Goal: Task Accomplishment & Management: Use online tool/utility

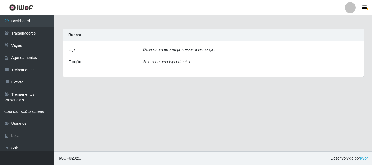
click at [350, 11] on div at bounding box center [350, 7] width 11 height 11
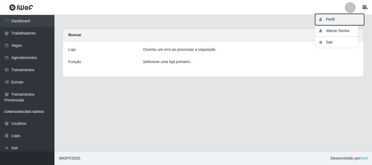
click at [343, 16] on button "Perfil" at bounding box center [339, 19] width 49 height 11
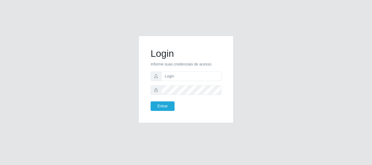
click at [179, 81] on form "Login Informe suas credenciais de acesso Entrar" at bounding box center [186, 79] width 71 height 63
click at [180, 80] on input "text" at bounding box center [191, 77] width 60 height 10
click at [151, 102] on button "Entrar" at bounding box center [163, 107] width 24 height 10
type input "th"
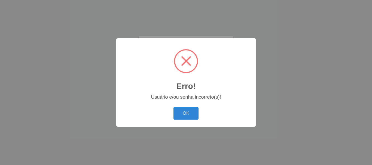
click at [173, 107] on button "OK" at bounding box center [185, 113] width 25 height 13
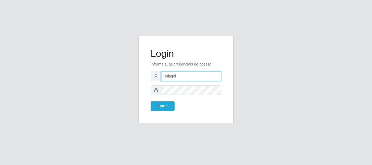
type input "thiagol@bemais"
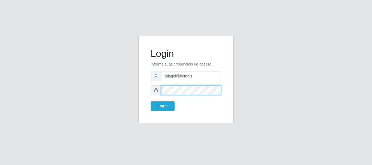
click at [151, 102] on button "Entrar" at bounding box center [163, 107] width 24 height 10
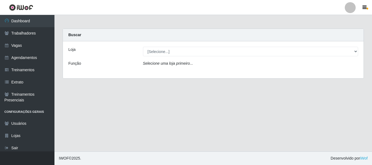
click at [191, 58] on div "Loja [Selecione...] [PERSON_NAME] Função Selecione uma loja primeiro..." at bounding box center [213, 59] width 300 height 37
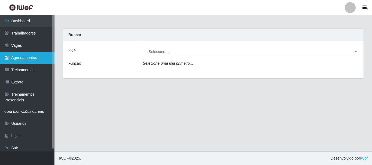
click at [30, 54] on link "Agendamentos" at bounding box center [27, 58] width 54 height 12
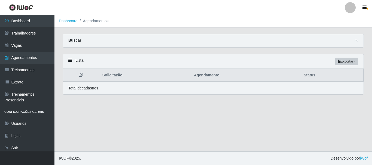
drag, startPoint x: 355, startPoint y: 41, endPoint x: 352, endPoint y: 41, distance: 3.3
click at [352, 41] on div "Buscar" at bounding box center [213, 40] width 300 height 13
click at [358, 42] on span at bounding box center [355, 41] width 7 height 6
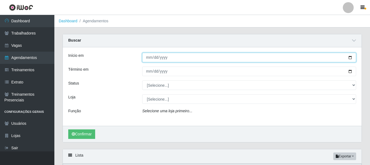
click at [148, 56] on input "Início em" at bounding box center [249, 58] width 214 height 10
type input "[DATE]"
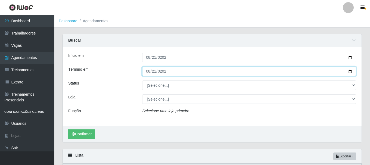
type input "[DATE]"
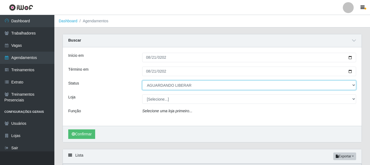
select select "AGENDADO"
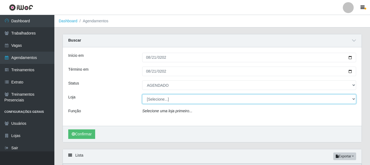
select select "230"
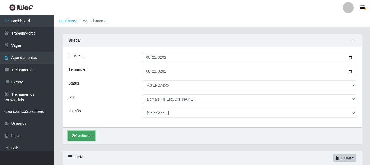
click at [81, 136] on button "Confirmar" at bounding box center [81, 136] width 27 height 10
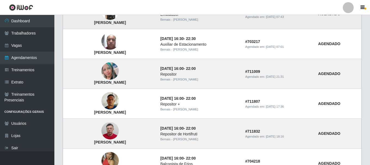
scroll to position [299, 0]
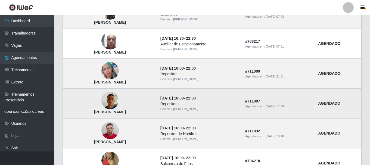
click at [112, 103] on img at bounding box center [110, 100] width 17 height 23
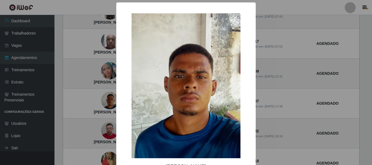
click at [97, 102] on div "× [PERSON_NAME] de Lima OK Cancel" at bounding box center [186, 82] width 372 height 165
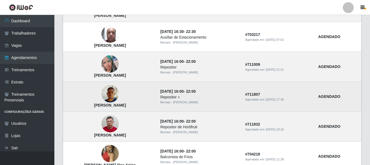
scroll to position [381, 0]
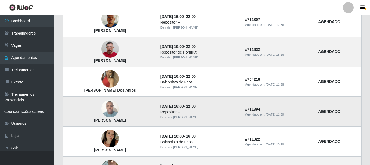
click at [119, 108] on img at bounding box center [110, 108] width 17 height 23
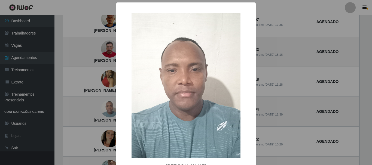
click at [105, 109] on div "× [PERSON_NAME] OK Cancel" at bounding box center [186, 82] width 372 height 165
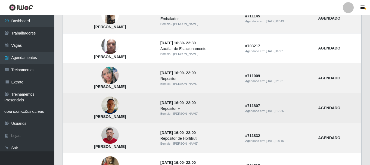
scroll to position [272, 0]
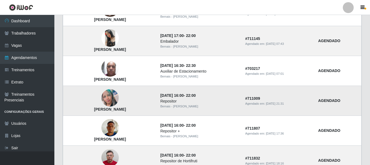
click at [119, 98] on img at bounding box center [110, 97] width 17 height 17
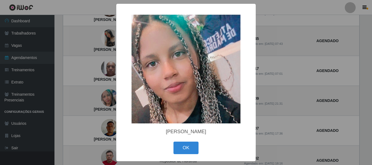
click at [92, 92] on div "× [PERSON_NAME] OK Cancel" at bounding box center [186, 82] width 372 height 165
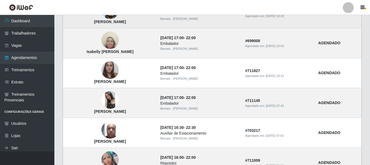
scroll to position [163, 0]
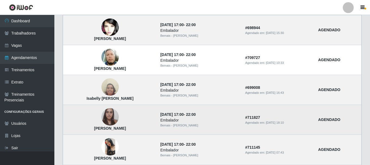
click at [125, 123] on td "[PERSON_NAME]" at bounding box center [110, 120] width 94 height 30
click at [119, 119] on img at bounding box center [110, 117] width 17 height 23
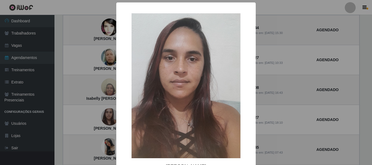
click at [90, 95] on div "× [PERSON_NAME] OK Cancel" at bounding box center [186, 82] width 372 height 165
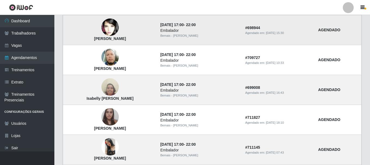
click at [115, 34] on img at bounding box center [110, 27] width 17 height 26
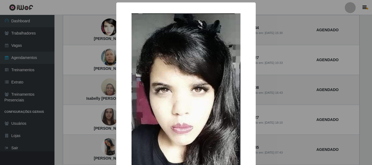
click at [98, 46] on div "× [PERSON_NAME] OK Cancel" at bounding box center [186, 82] width 372 height 165
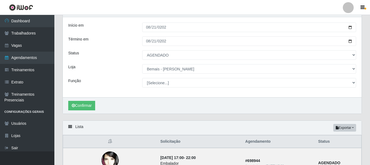
scroll to position [27, 0]
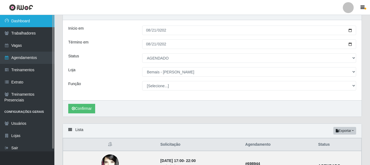
click at [26, 23] on link "Dashboard" at bounding box center [27, 21] width 54 height 12
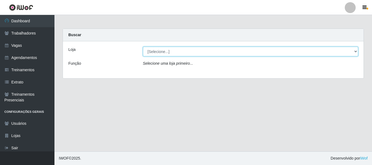
click at [176, 55] on select "[Selecione...] [PERSON_NAME]" at bounding box center [250, 52] width 215 height 10
select select "230"
click at [143, 47] on select "[Selecione...] [PERSON_NAME]" at bounding box center [250, 52] width 215 height 10
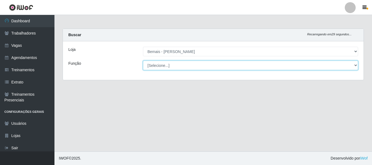
click at [154, 69] on select "[Selecione...] ASG ASG + ASG ++ Auxiliar de Depósito Auxiliar de Depósito + Aux…" at bounding box center [250, 66] width 215 height 10
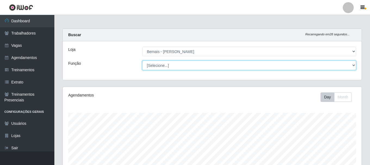
scroll to position [113, 299]
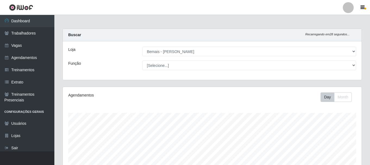
click at [128, 72] on div "Loja [Selecione...] Bemais - Ruy Carneiro Função [Selecione...] ASG ASG + ASG +…" at bounding box center [212, 60] width 299 height 39
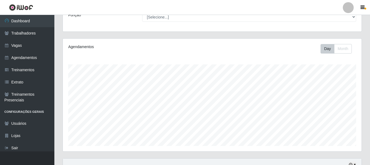
scroll to position [20, 0]
